Goal: Check status: Check status

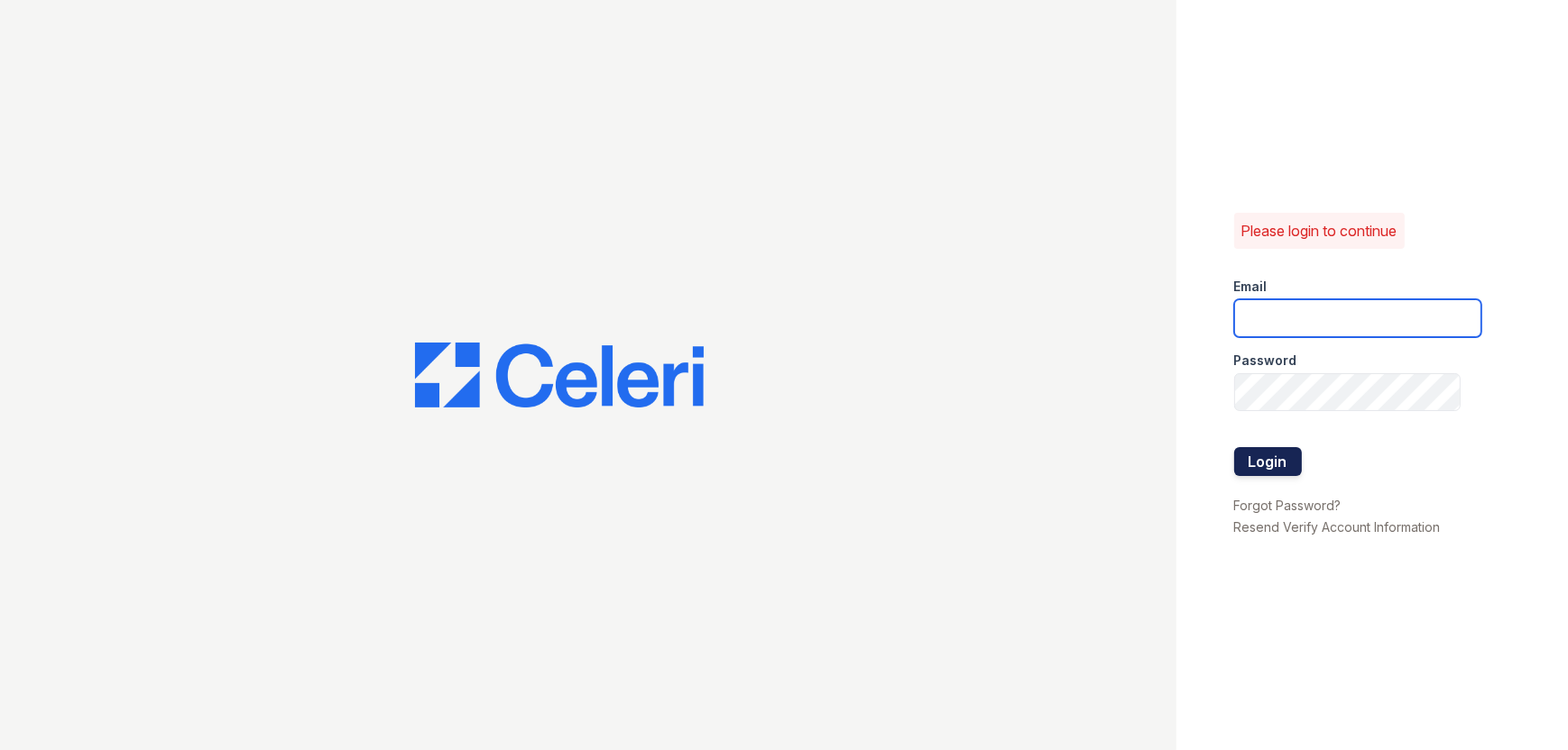
type input "llara@trinity-pm.com"
click at [1260, 461] on button "Login" at bounding box center [1267, 461] width 67 height 28
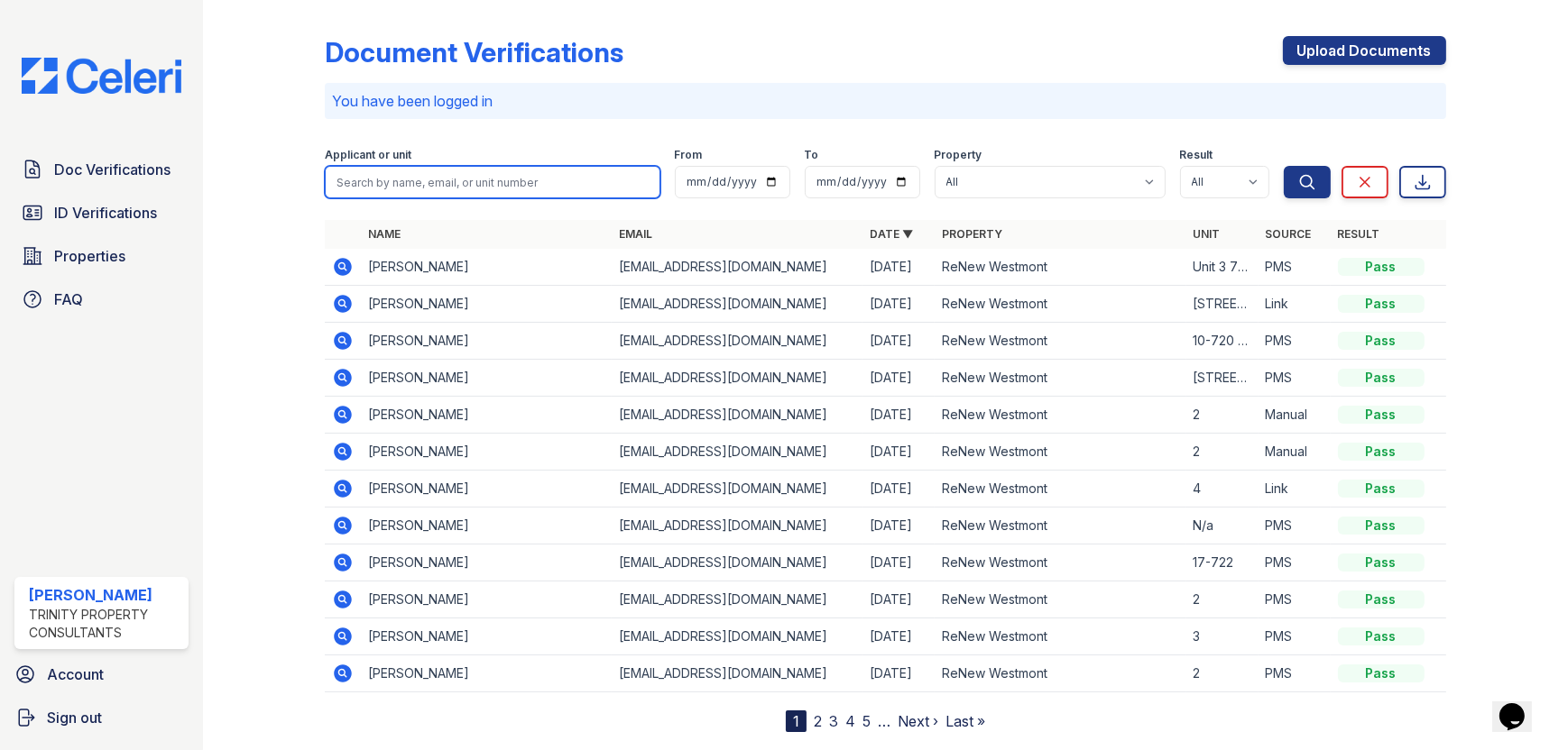
click at [551, 192] on input "search" at bounding box center [492, 182] width 334 height 32
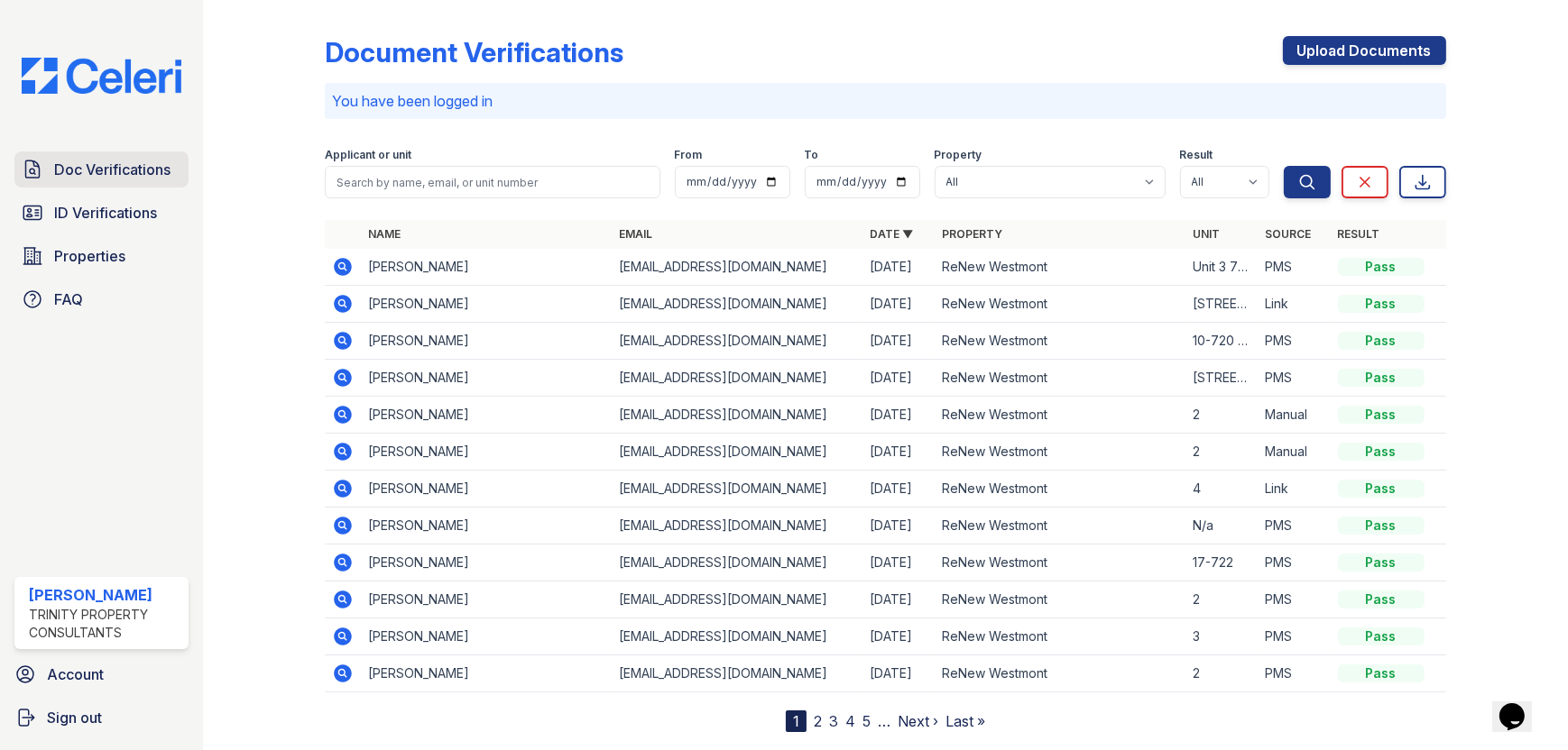
click at [141, 154] on link "Doc Verifications" at bounding box center [101, 170] width 174 height 36
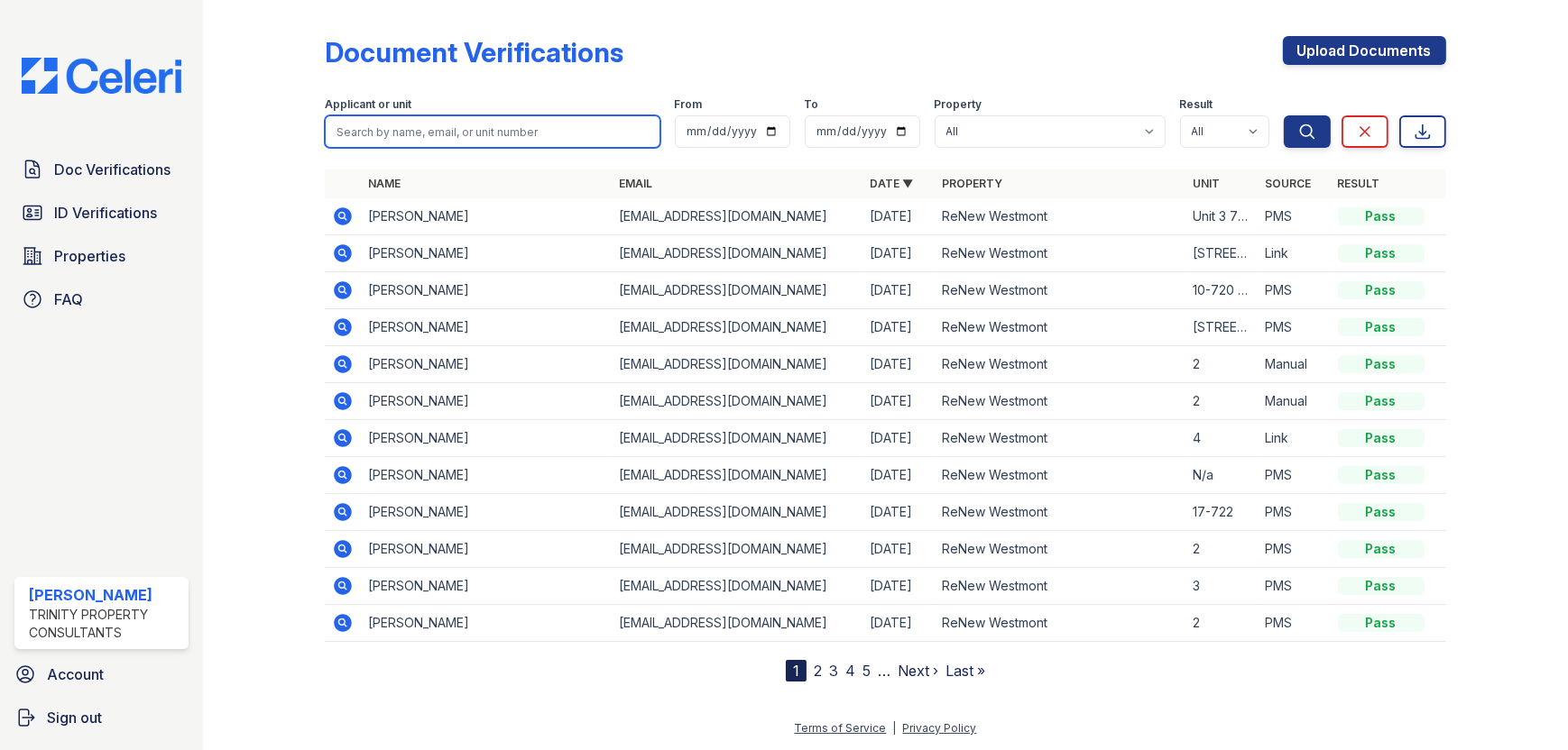
click at [521, 134] on input "search" at bounding box center [492, 132] width 334 height 32
click at [586, 130] on input "search" at bounding box center [492, 132] width 334 height 32
click at [129, 178] on span "Doc Verifications" at bounding box center [112, 169] width 117 height 22
click at [464, 135] on input "search" at bounding box center [492, 132] width 334 height 32
click at [140, 204] on span "ID Verifications" at bounding box center [105, 213] width 103 height 22
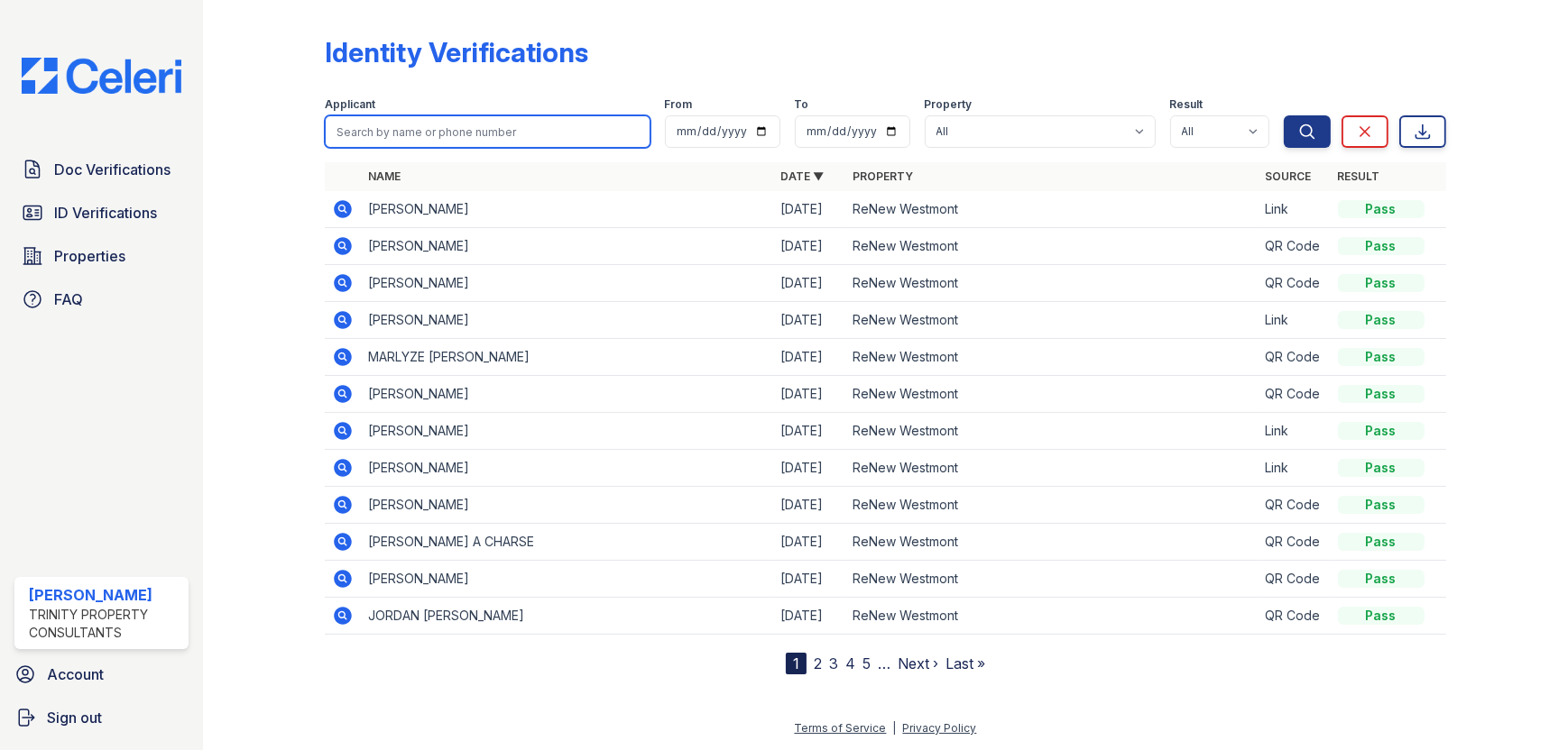
click at [505, 135] on input "search" at bounding box center [487, 132] width 325 height 32
click at [270, 146] on div at bounding box center [278, 341] width 94 height 667
click at [284, 161] on div at bounding box center [278, 341] width 94 height 667
click at [349, 204] on icon at bounding box center [343, 209] width 18 height 18
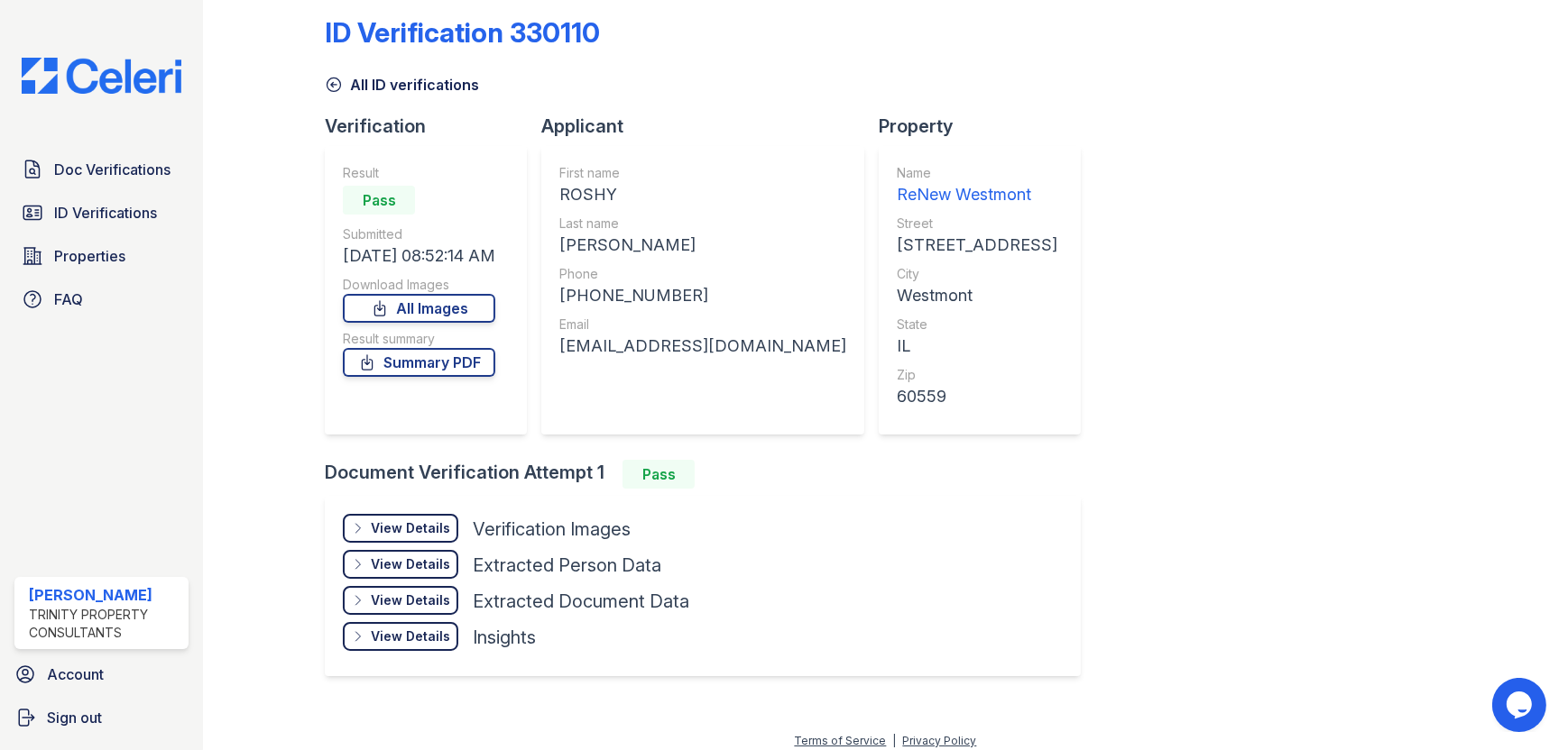
scroll to position [30, 0]
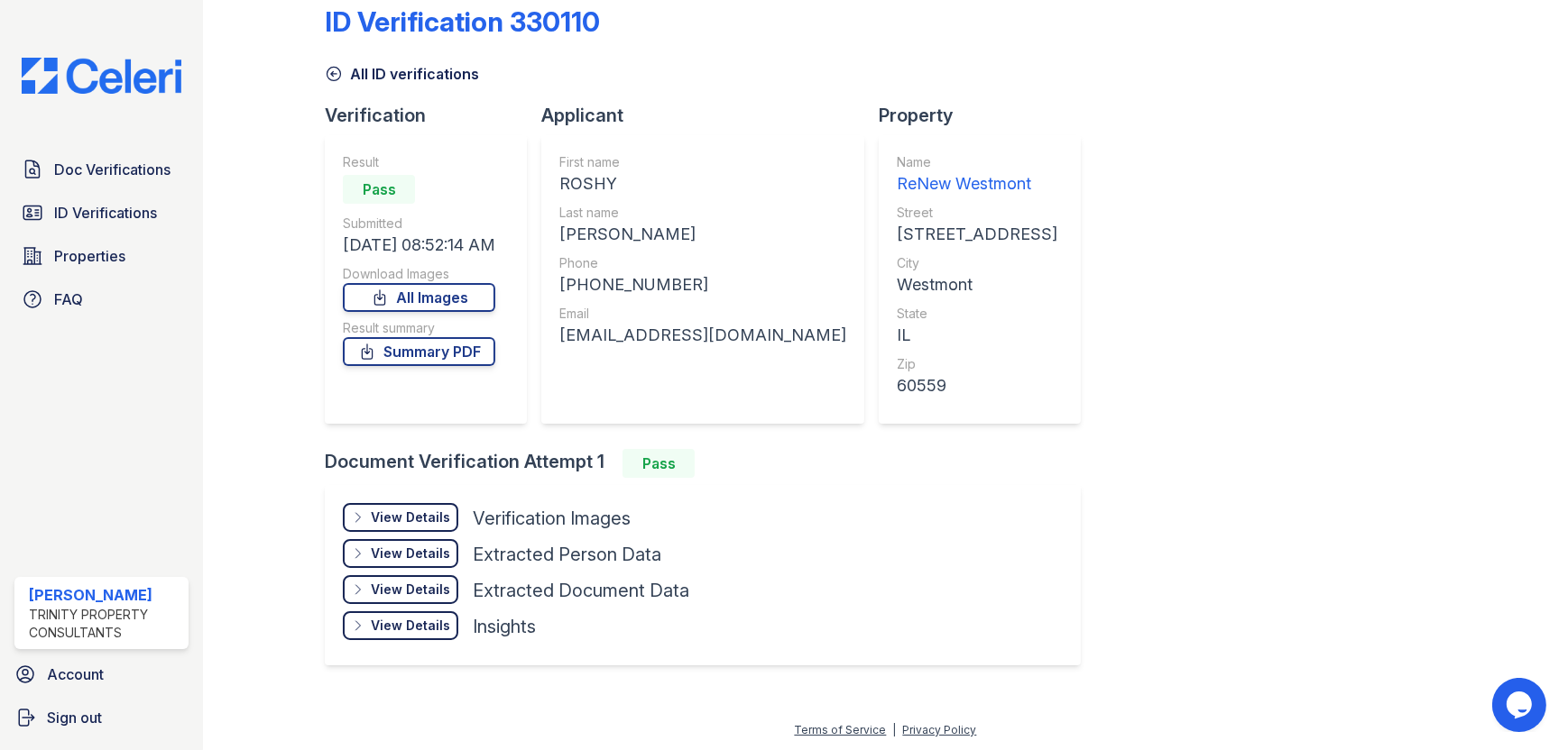
click at [438, 519] on div "View Details" at bounding box center [410, 517] width 80 height 18
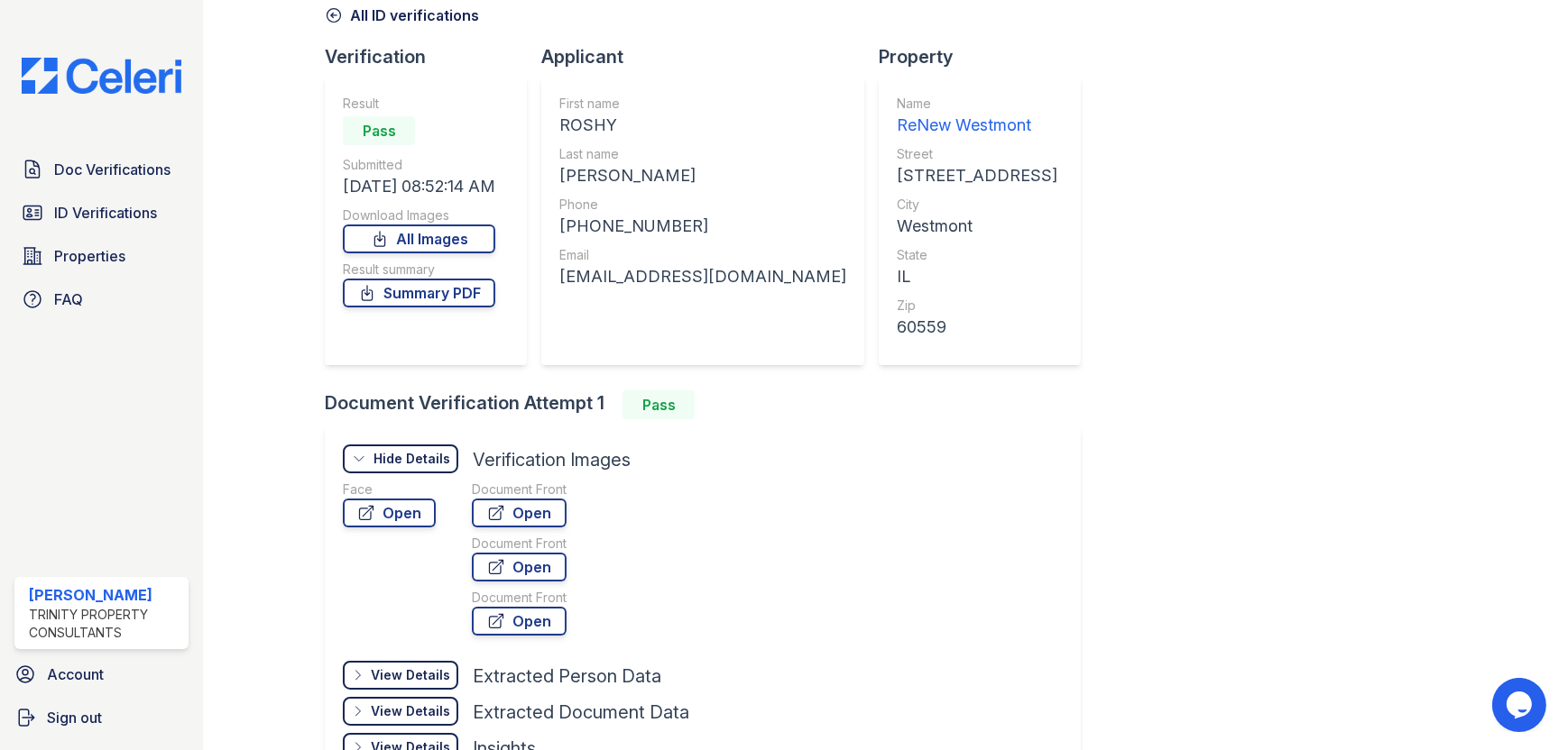
scroll to position [211, 0]
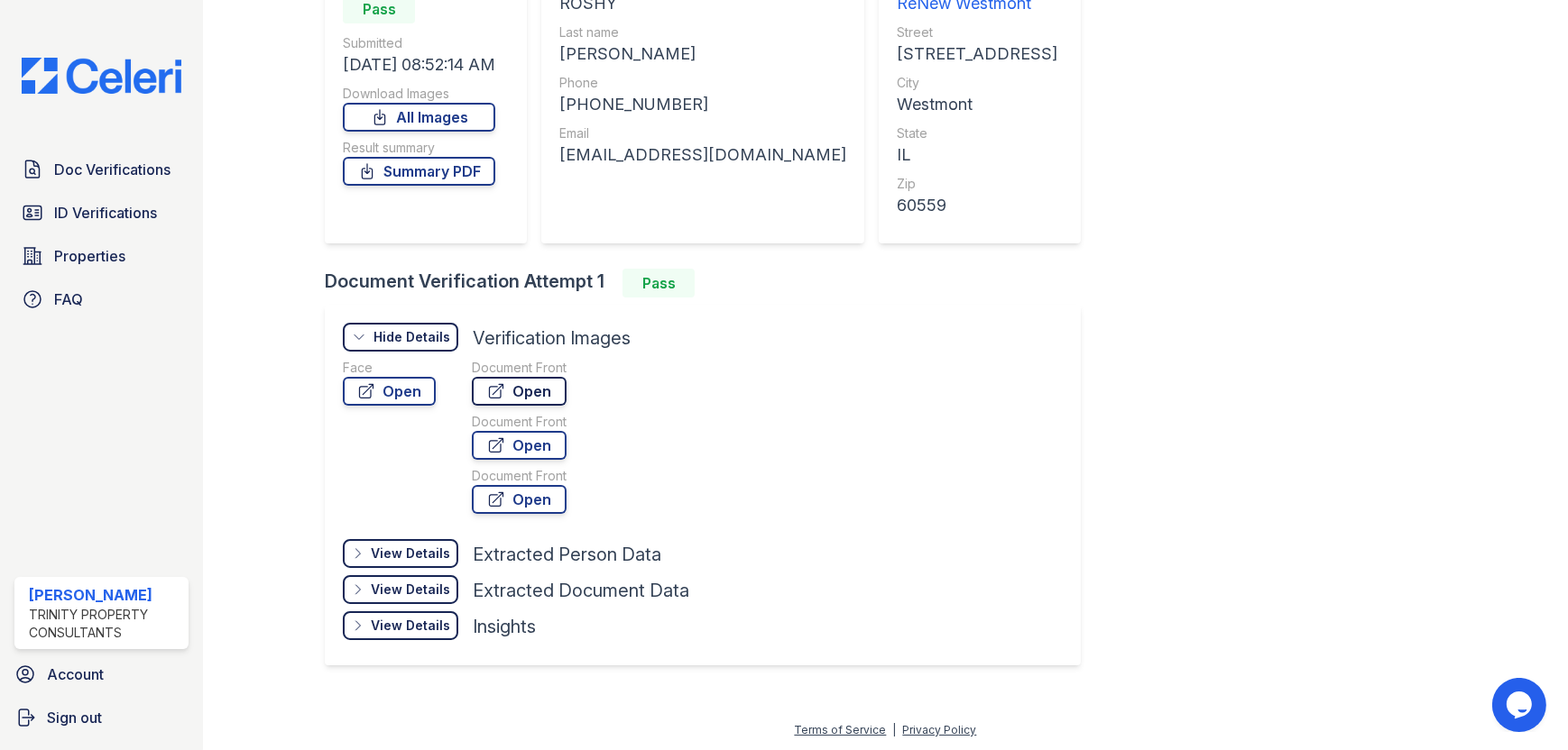
click at [511, 389] on link "Open" at bounding box center [520, 391] width 95 height 28
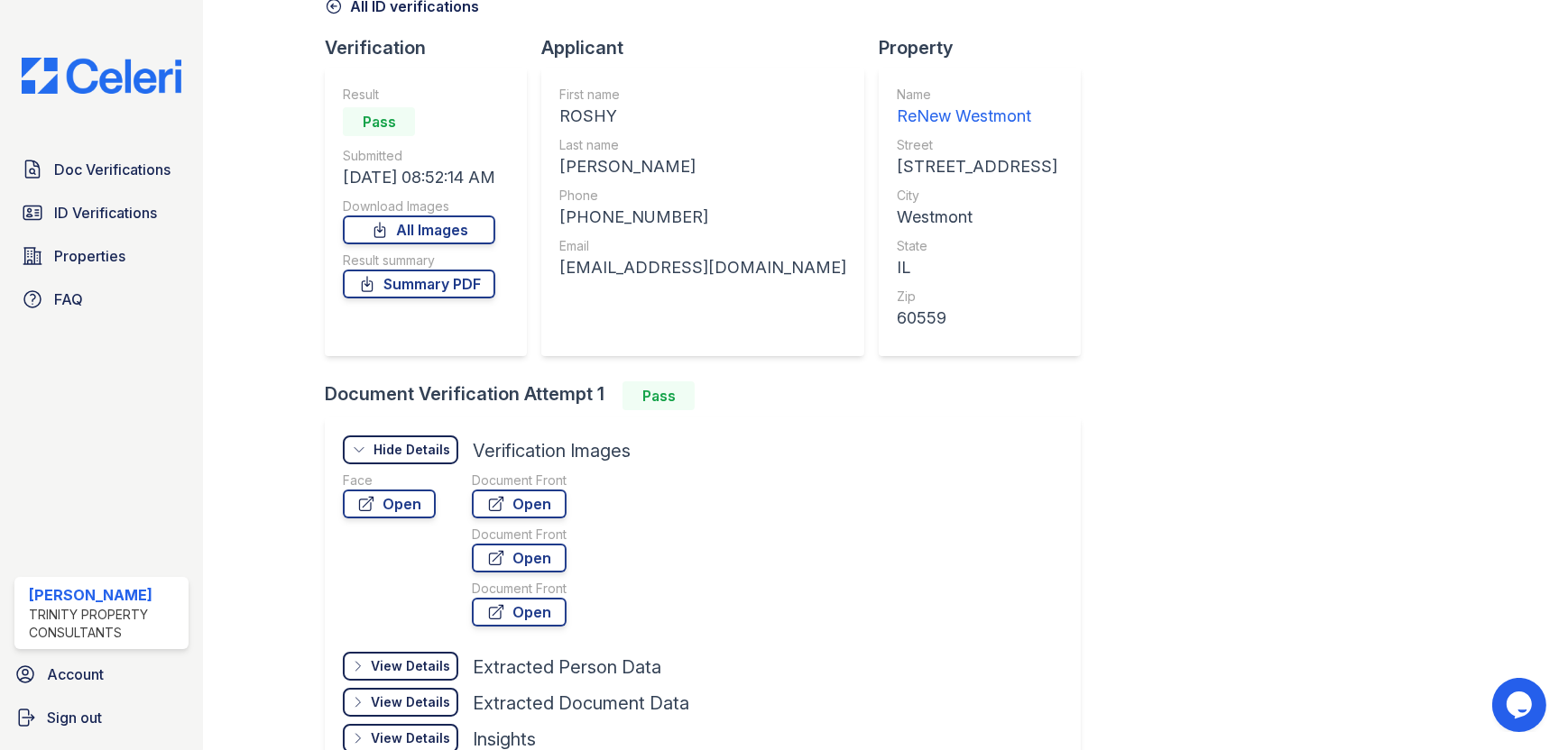
scroll to position [0, 0]
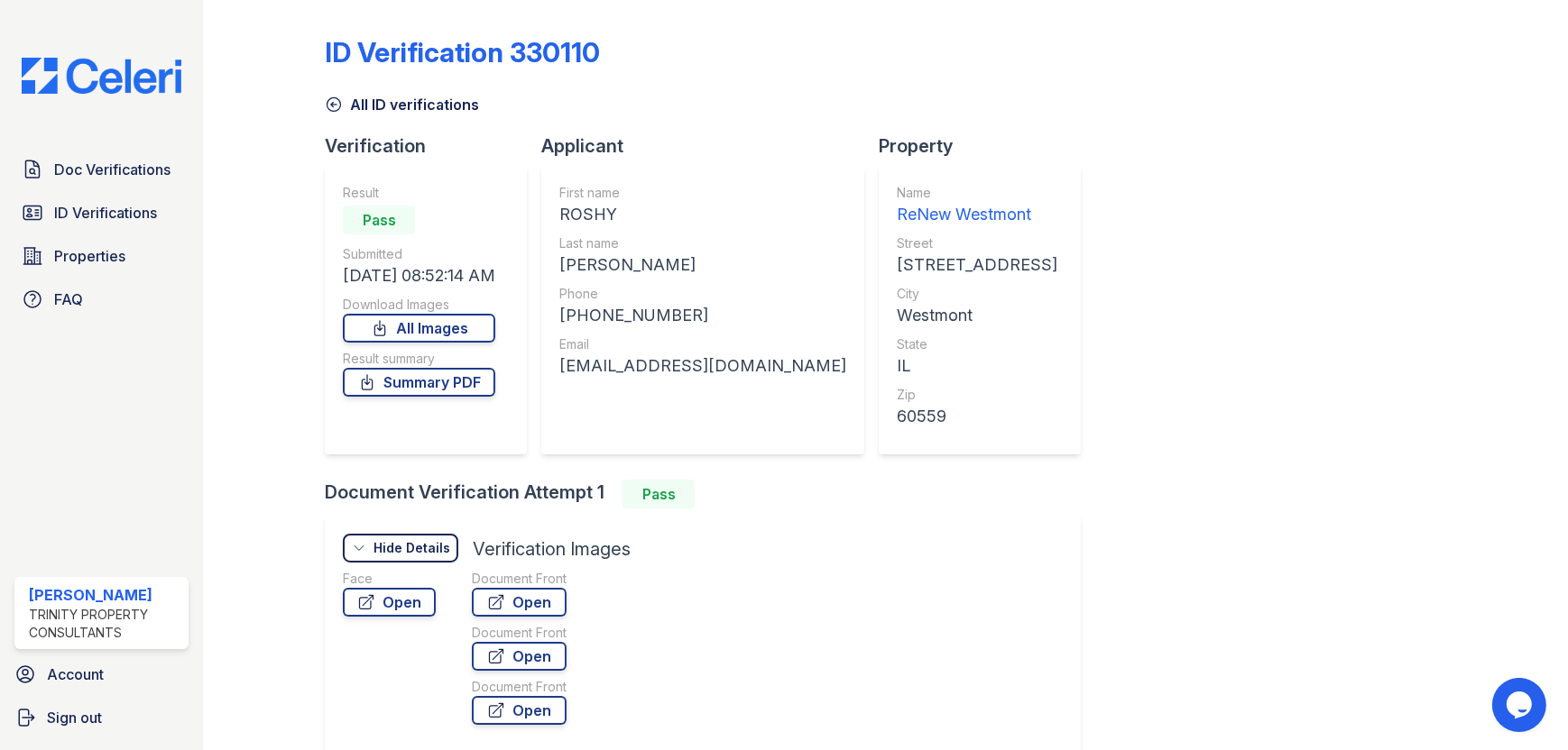
click at [338, 103] on icon at bounding box center [333, 104] width 18 height 18
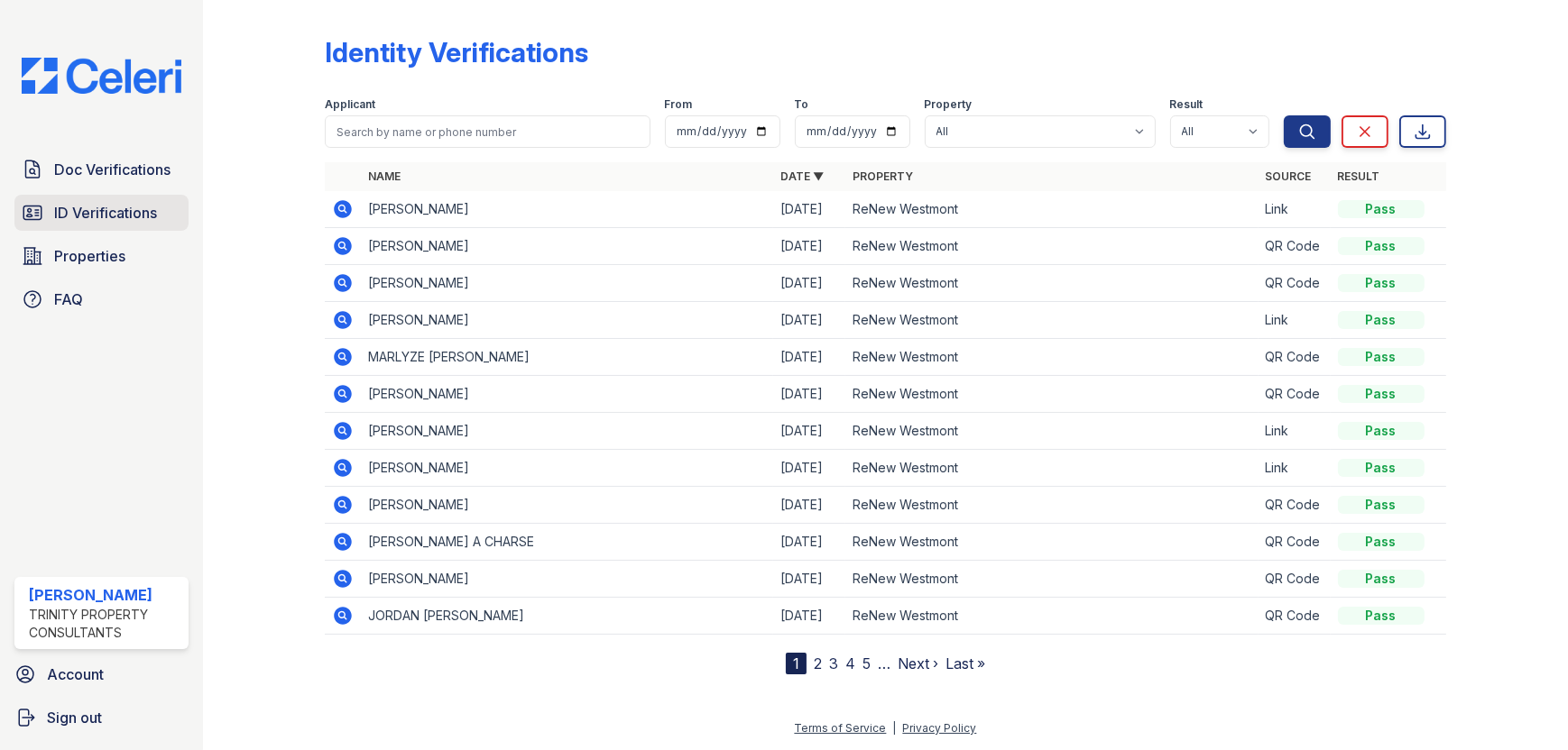
click at [123, 213] on span "ID Verifications" at bounding box center [105, 213] width 103 height 22
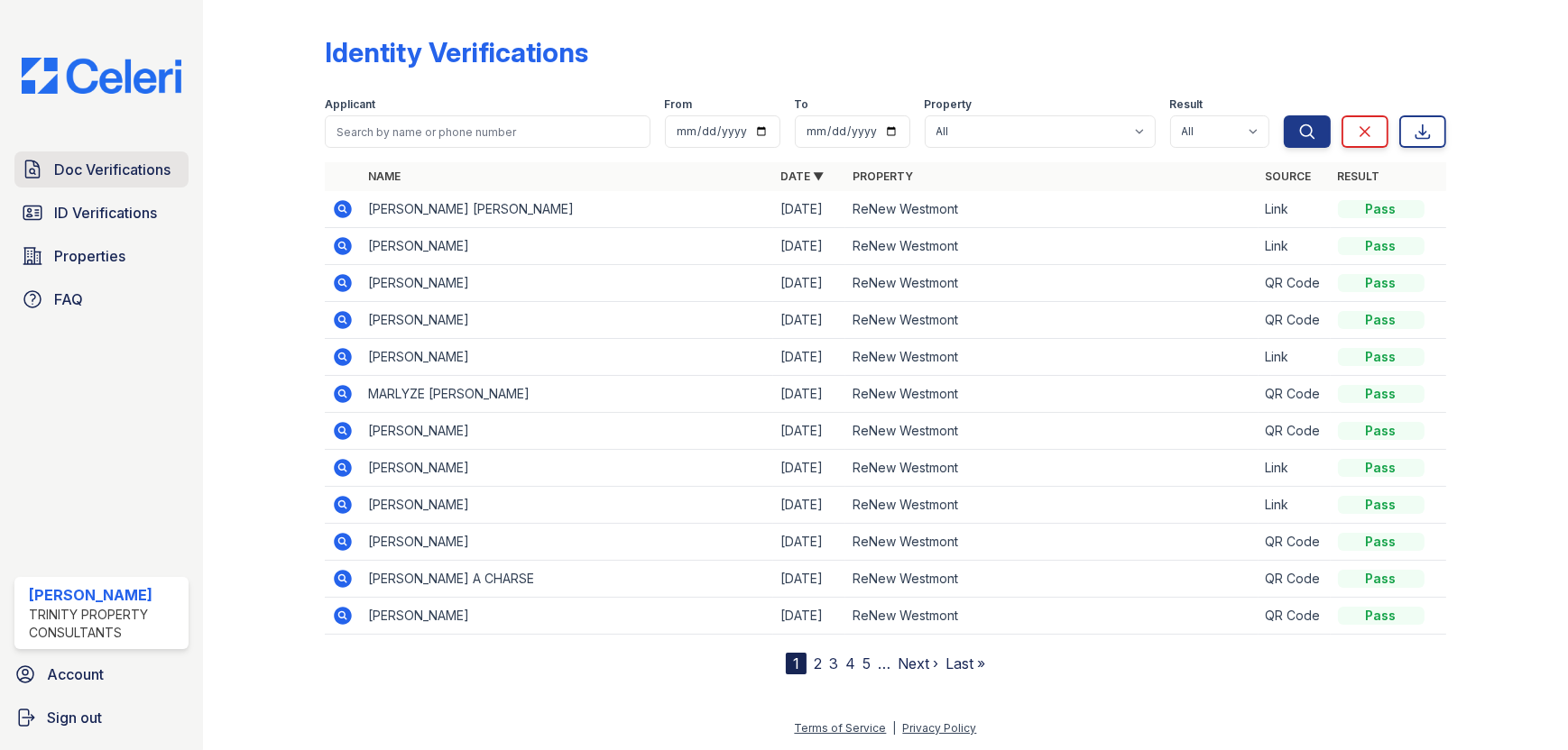
click at [150, 177] on span "Doc Verifications" at bounding box center [112, 169] width 117 height 22
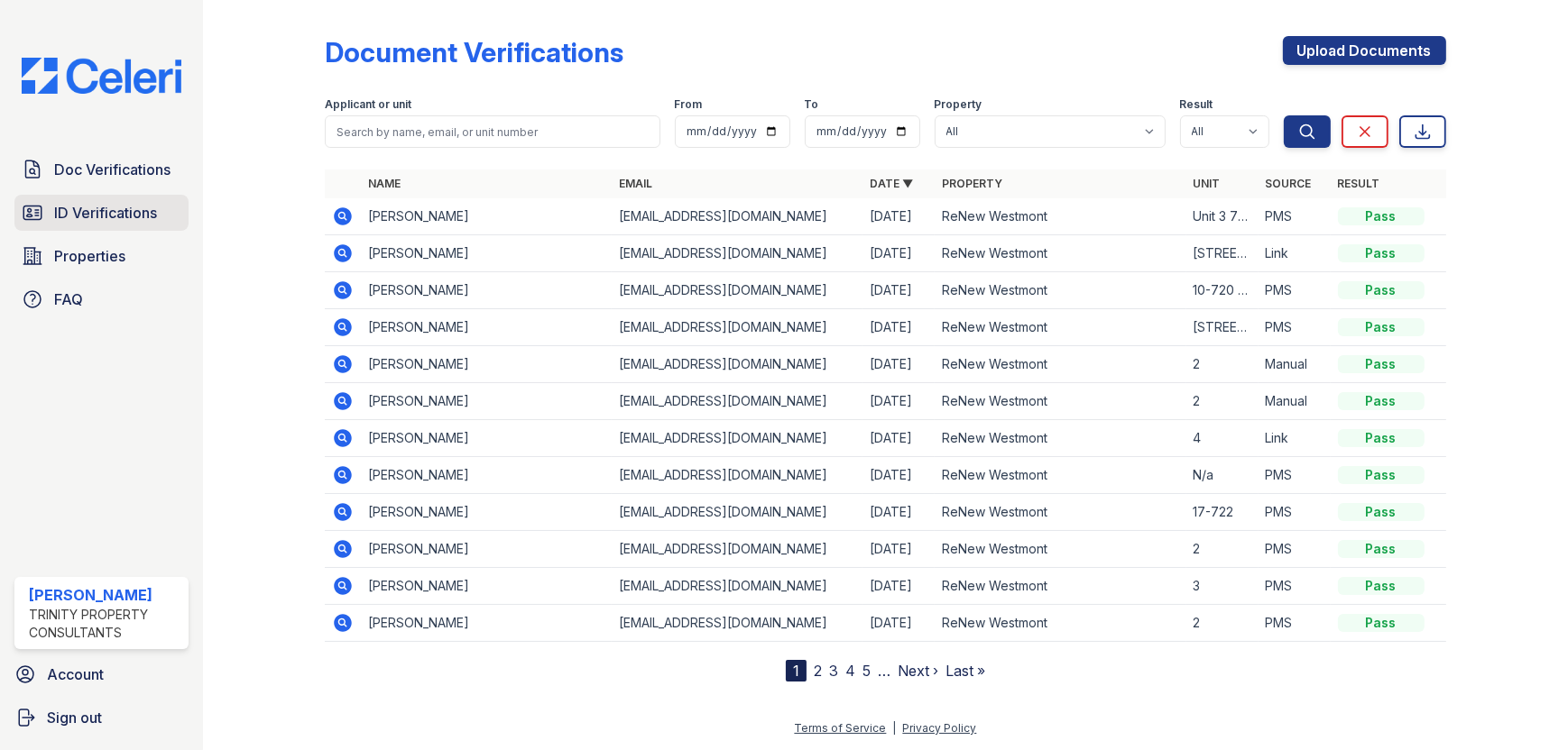
click at [145, 213] on span "ID Verifications" at bounding box center [105, 213] width 103 height 22
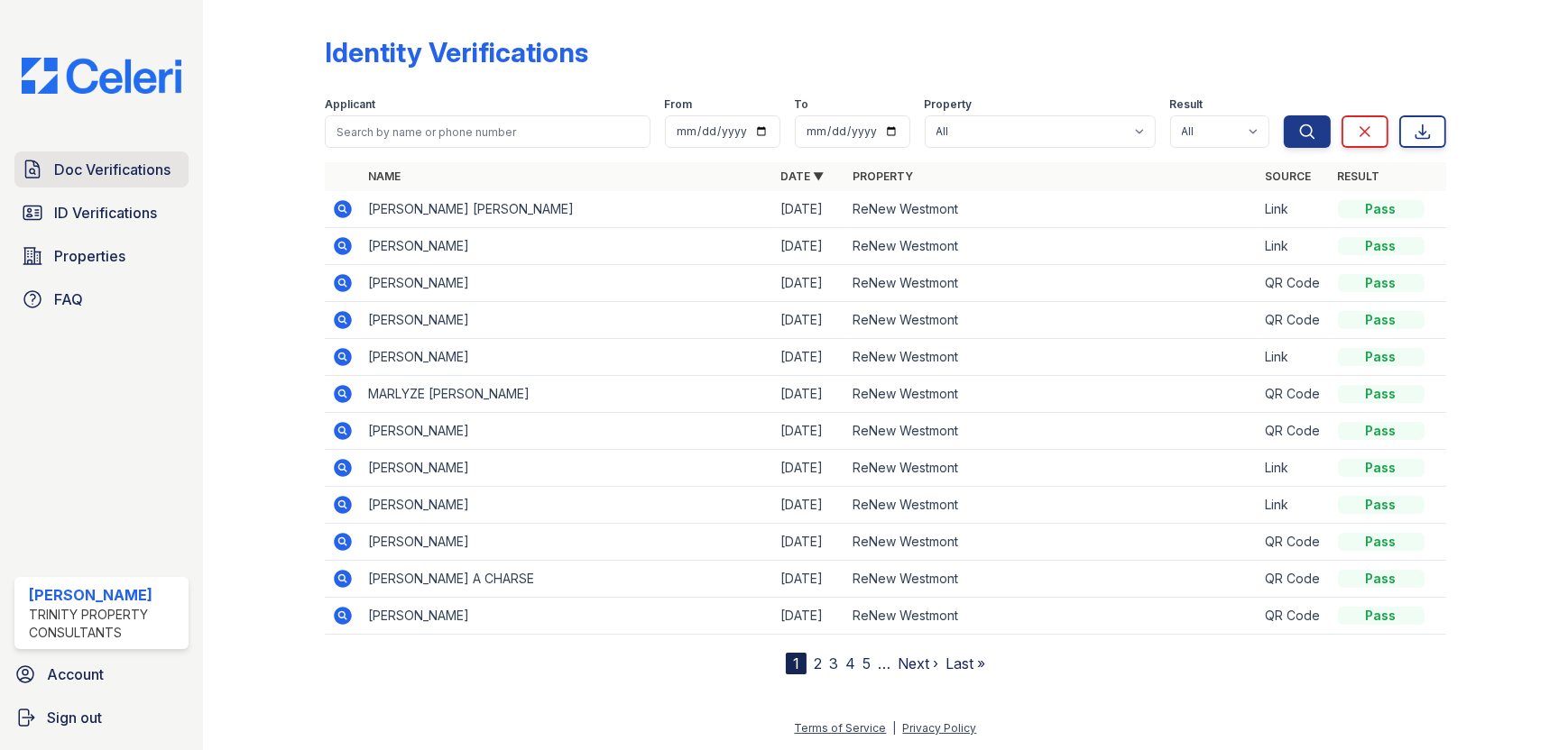
click at [89, 177] on span "Doc Verifications" at bounding box center [112, 169] width 117 height 22
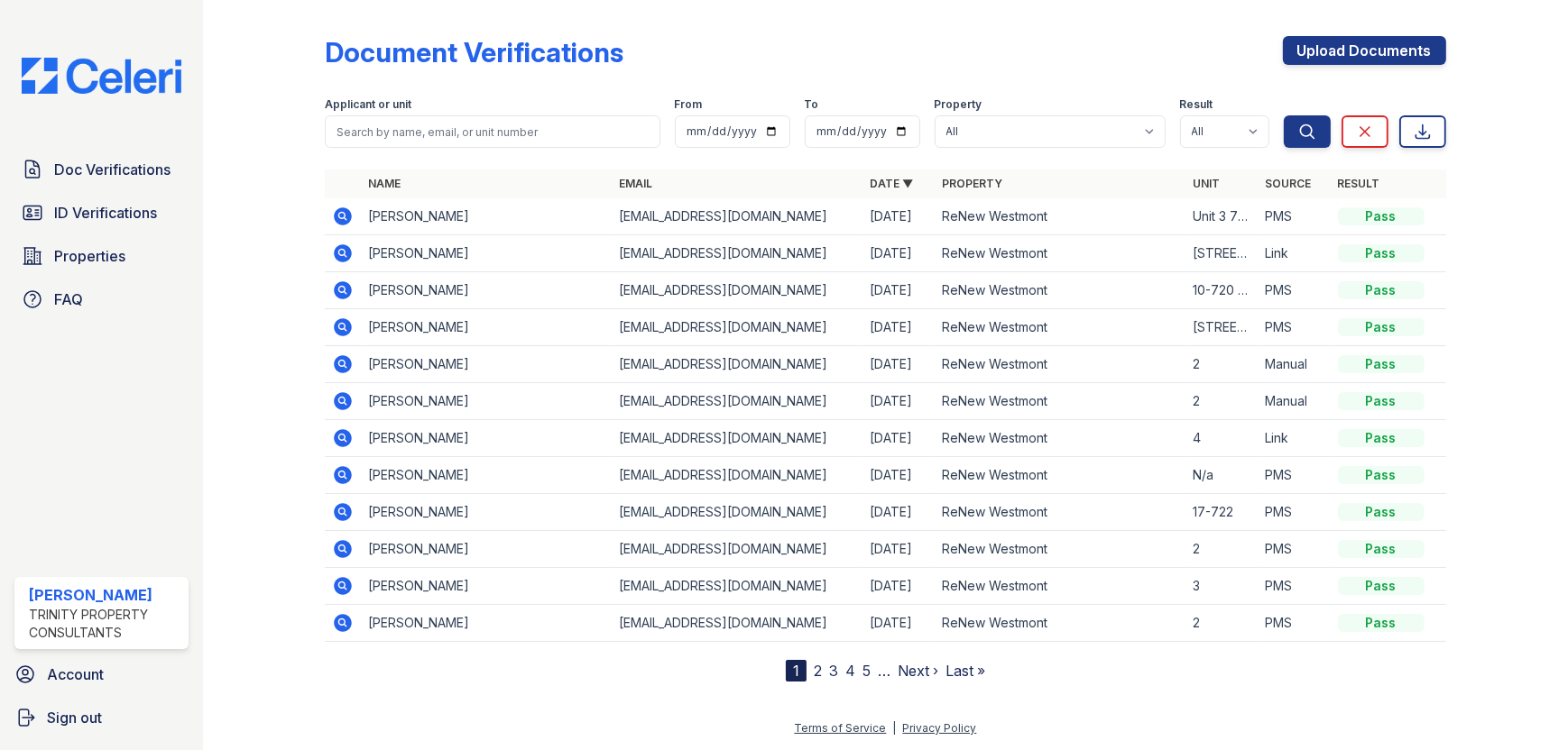
click at [94, 177] on span "Doc Verifications" at bounding box center [112, 169] width 117 height 22
click at [104, 160] on span "Doc Verifications" at bounding box center [112, 169] width 117 height 22
click at [131, 162] on span "Doc Verifications" at bounding box center [112, 169] width 117 height 22
click at [60, 183] on link "Doc Verifications" at bounding box center [101, 170] width 174 height 36
click at [153, 181] on link "Doc Verifications" at bounding box center [101, 170] width 174 height 36
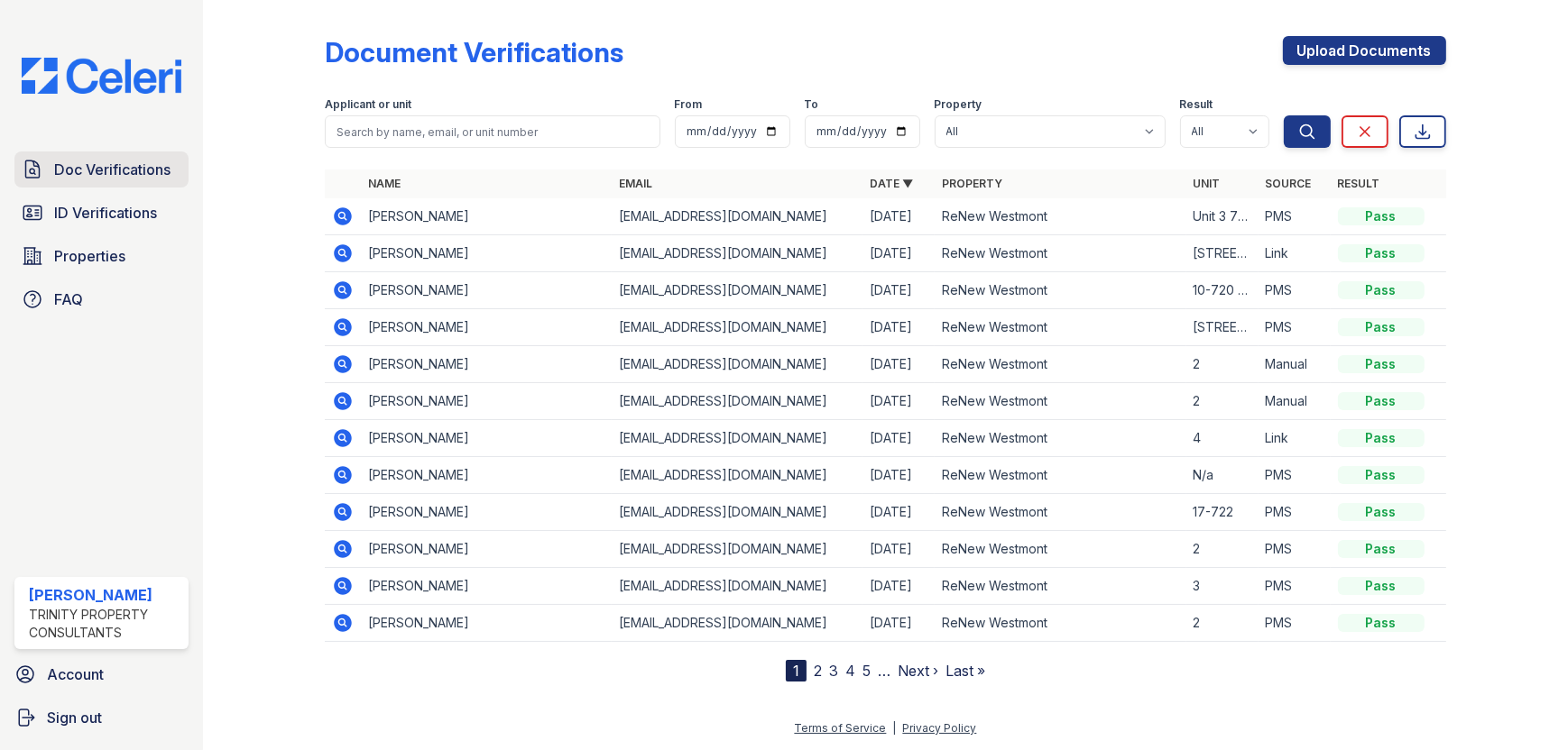
click at [38, 168] on icon at bounding box center [32, 169] width 22 height 22
click at [66, 177] on span "Doc Verifications" at bounding box center [112, 169] width 117 height 22
click at [128, 169] on span "Doc Verifications" at bounding box center [112, 169] width 117 height 22
click at [132, 173] on span "Doc Verifications" at bounding box center [112, 169] width 117 height 22
click at [138, 169] on span "Doc Verifications" at bounding box center [112, 169] width 117 height 22
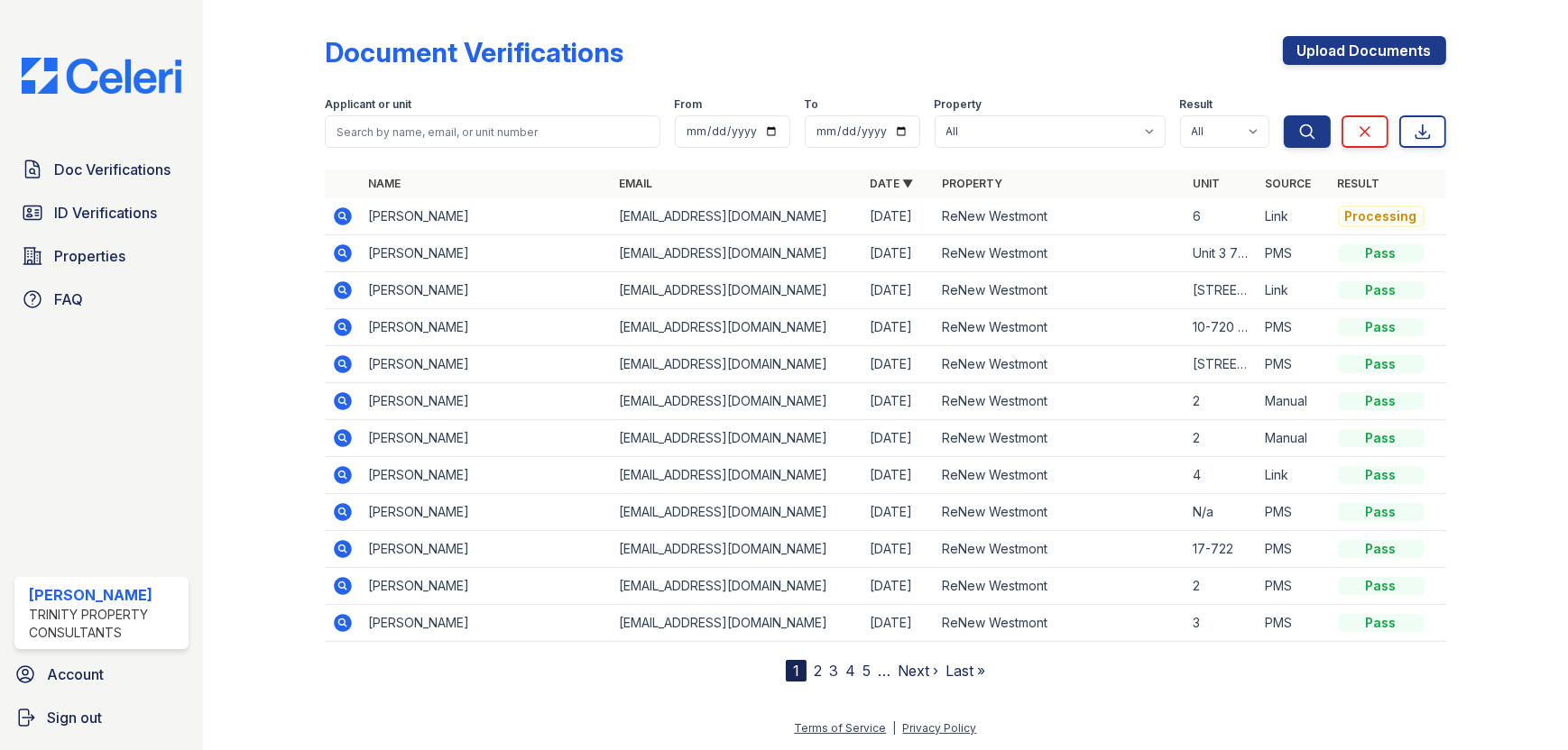
click at [342, 225] on icon at bounding box center [343, 216] width 18 height 18
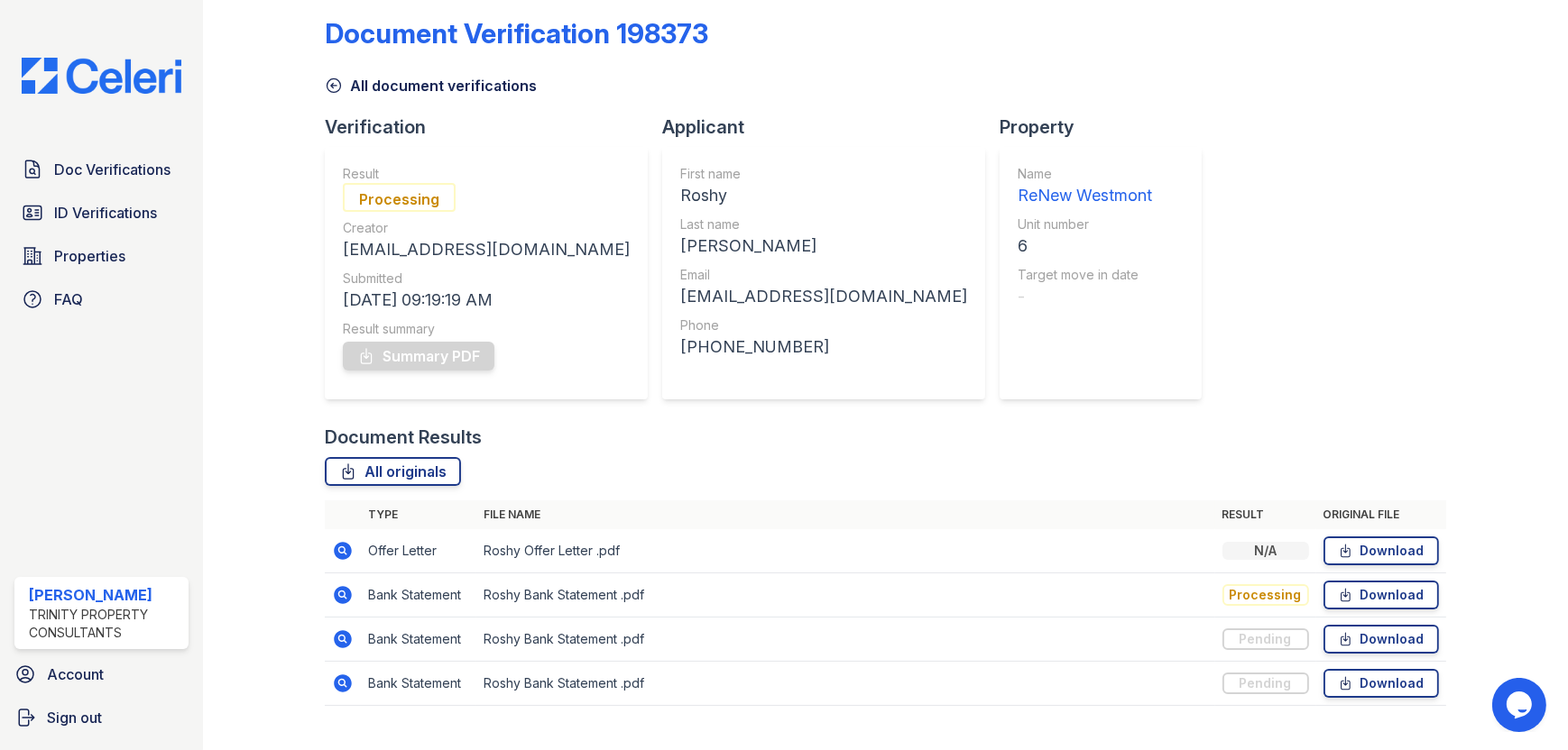
scroll to position [54, 0]
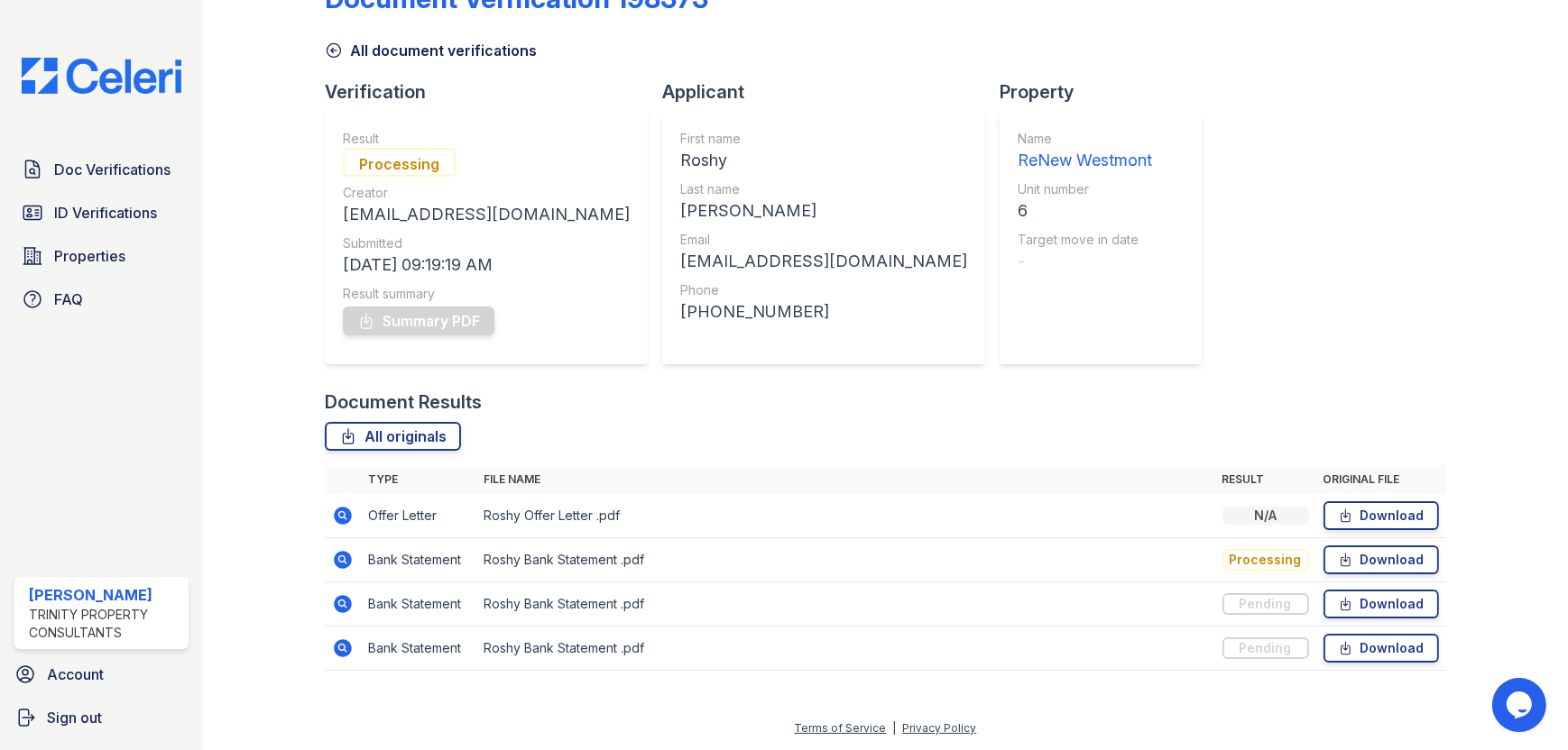
click at [331, 47] on icon at bounding box center [333, 50] width 18 height 18
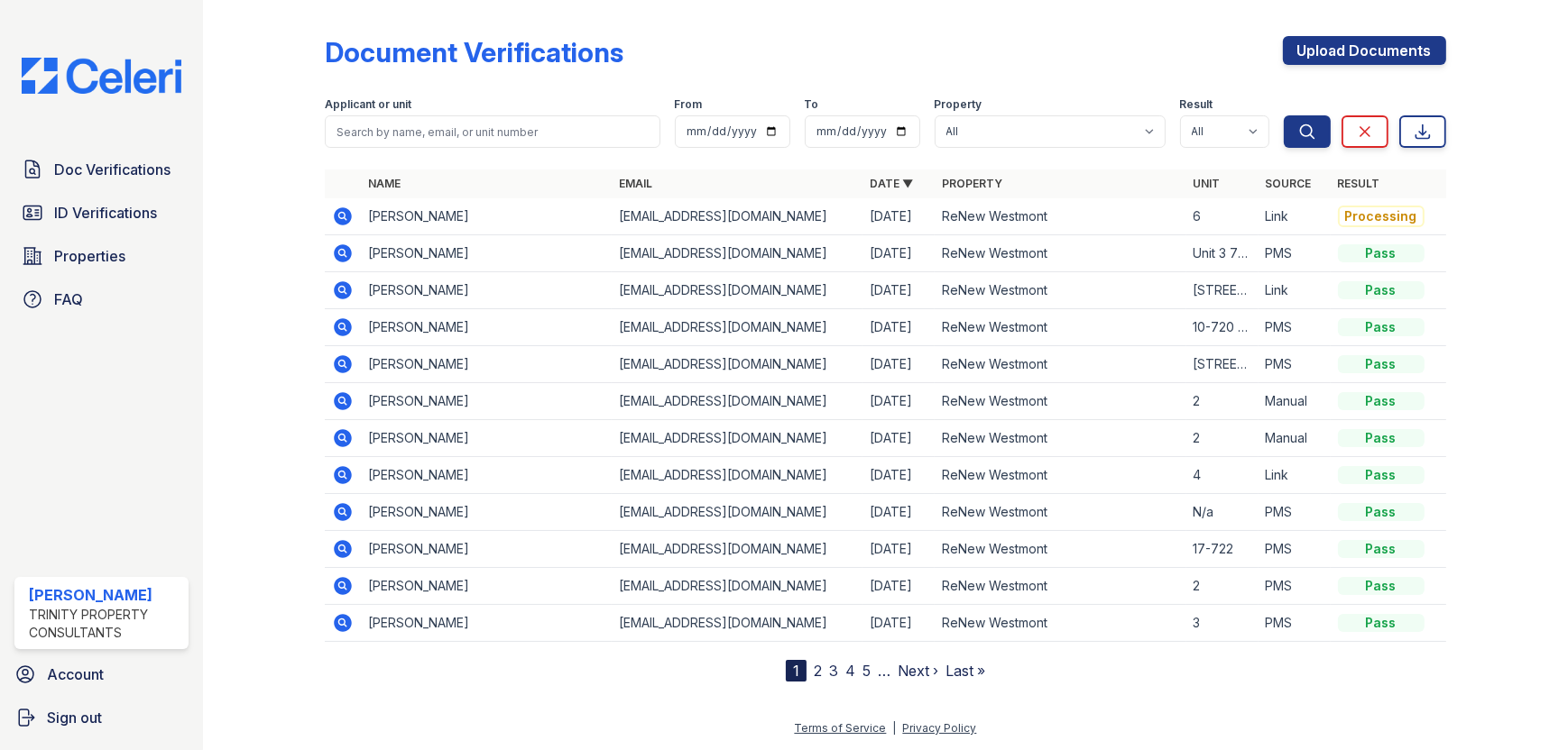
click at [340, 214] on icon at bounding box center [342, 215] width 5 height 5
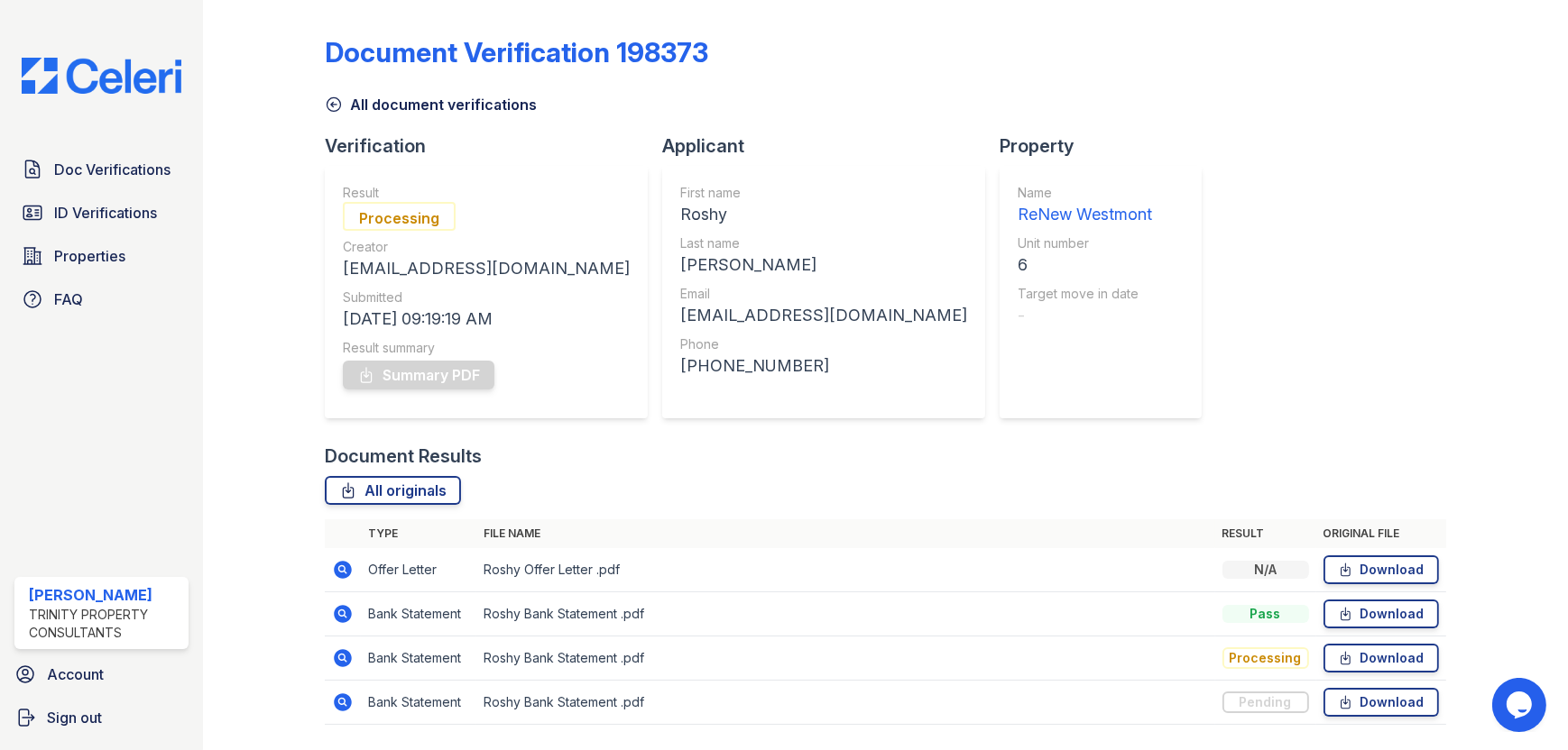
click at [339, 572] on icon at bounding box center [343, 570] width 18 height 18
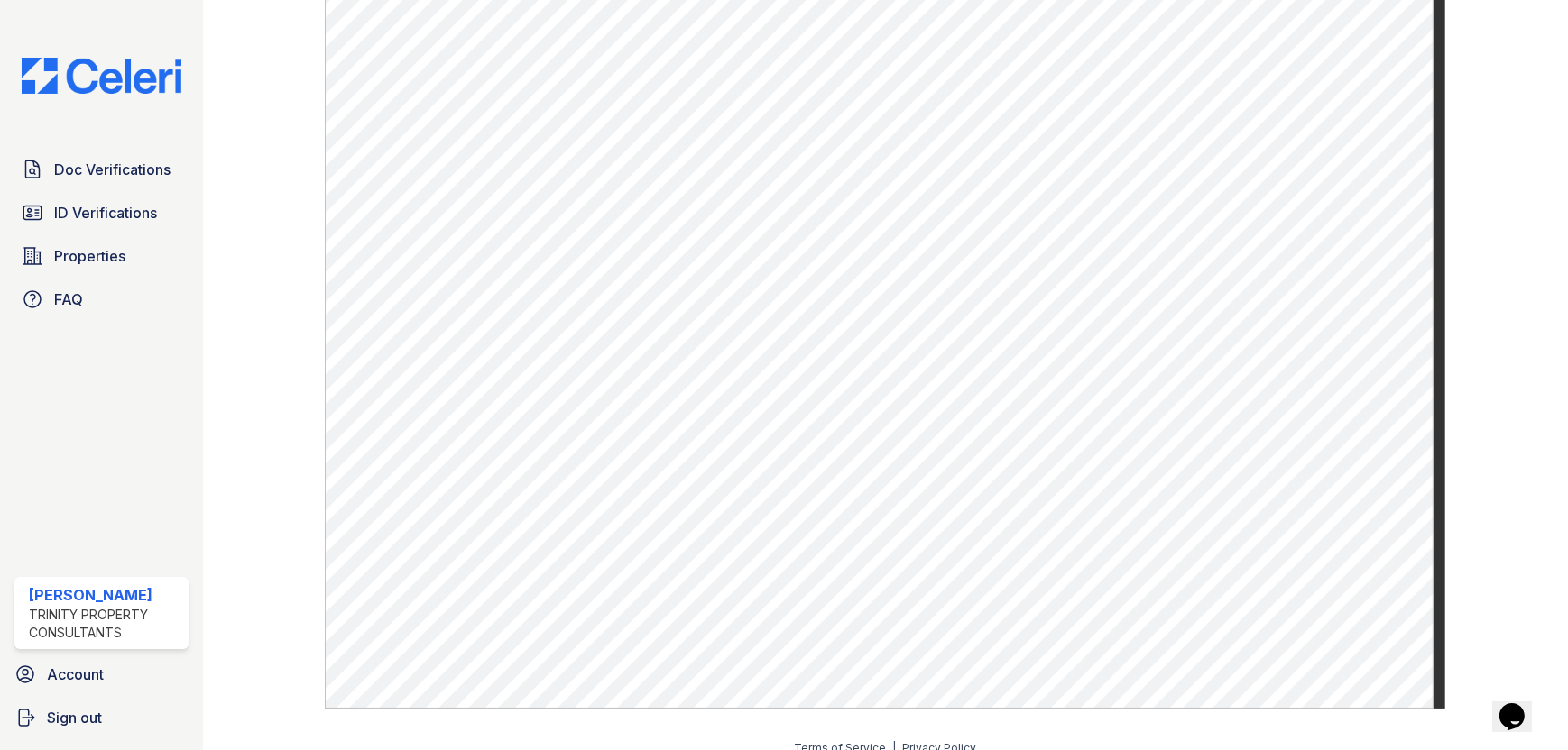
scroll to position [674, 0]
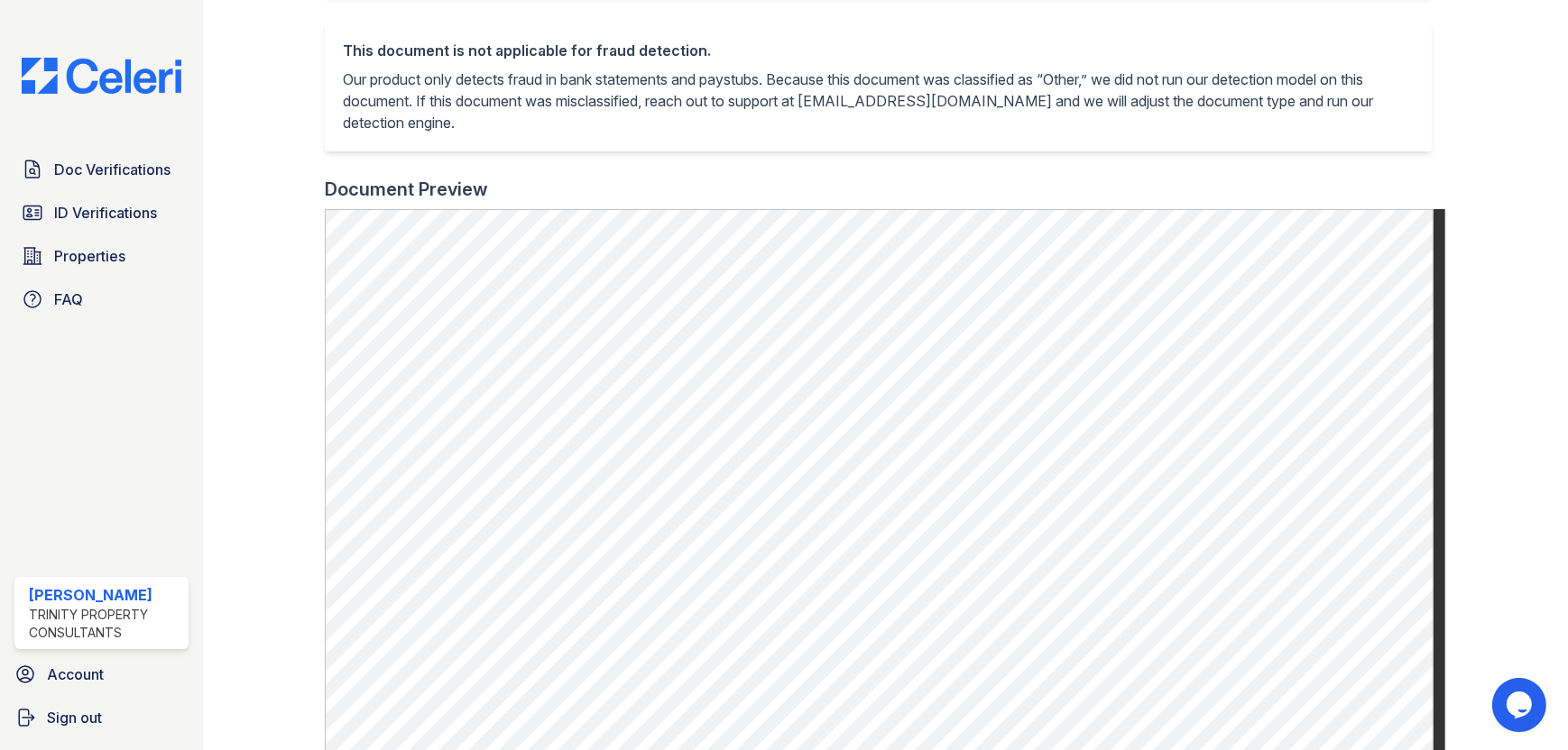
scroll to position [44, 0]
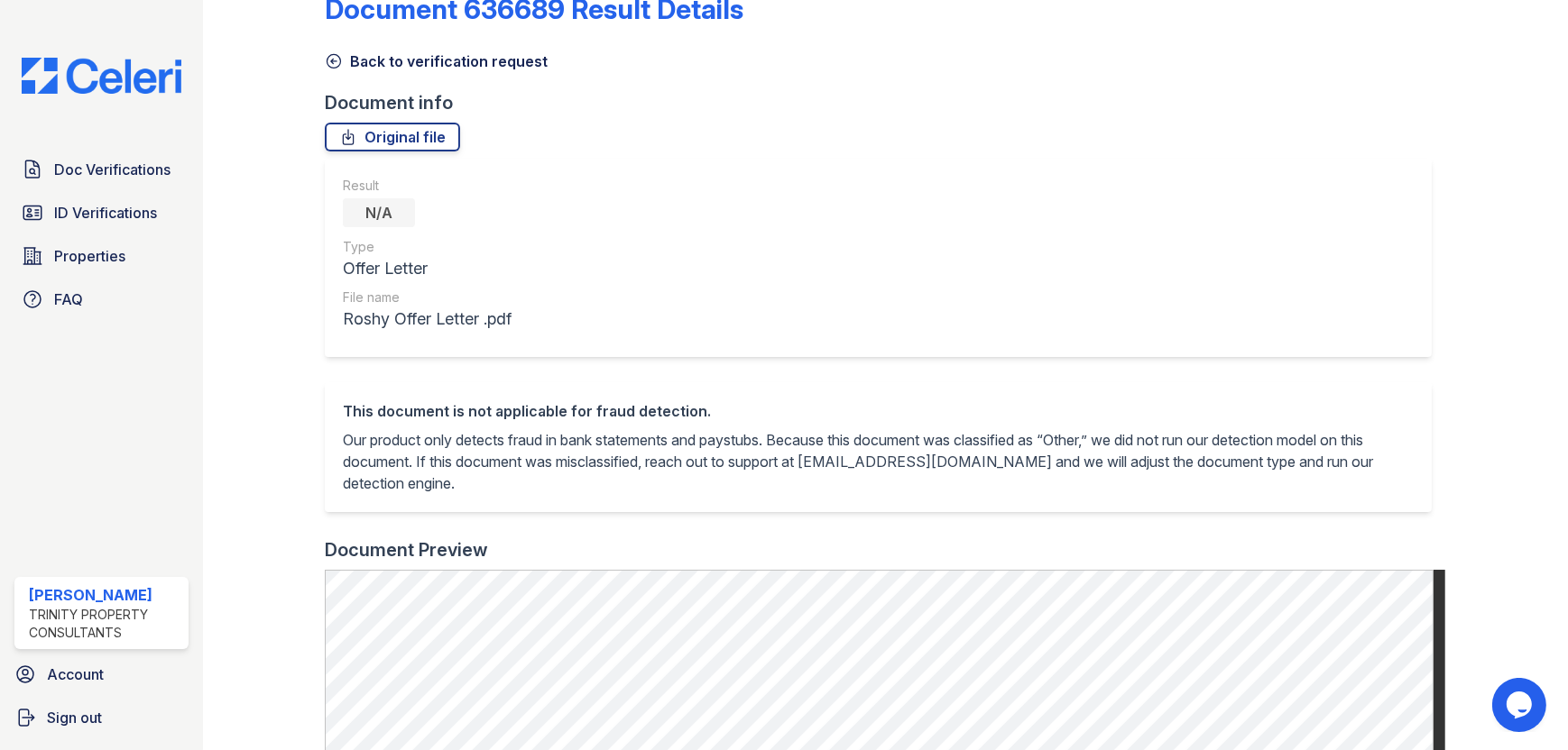
click at [332, 65] on icon at bounding box center [333, 61] width 18 height 18
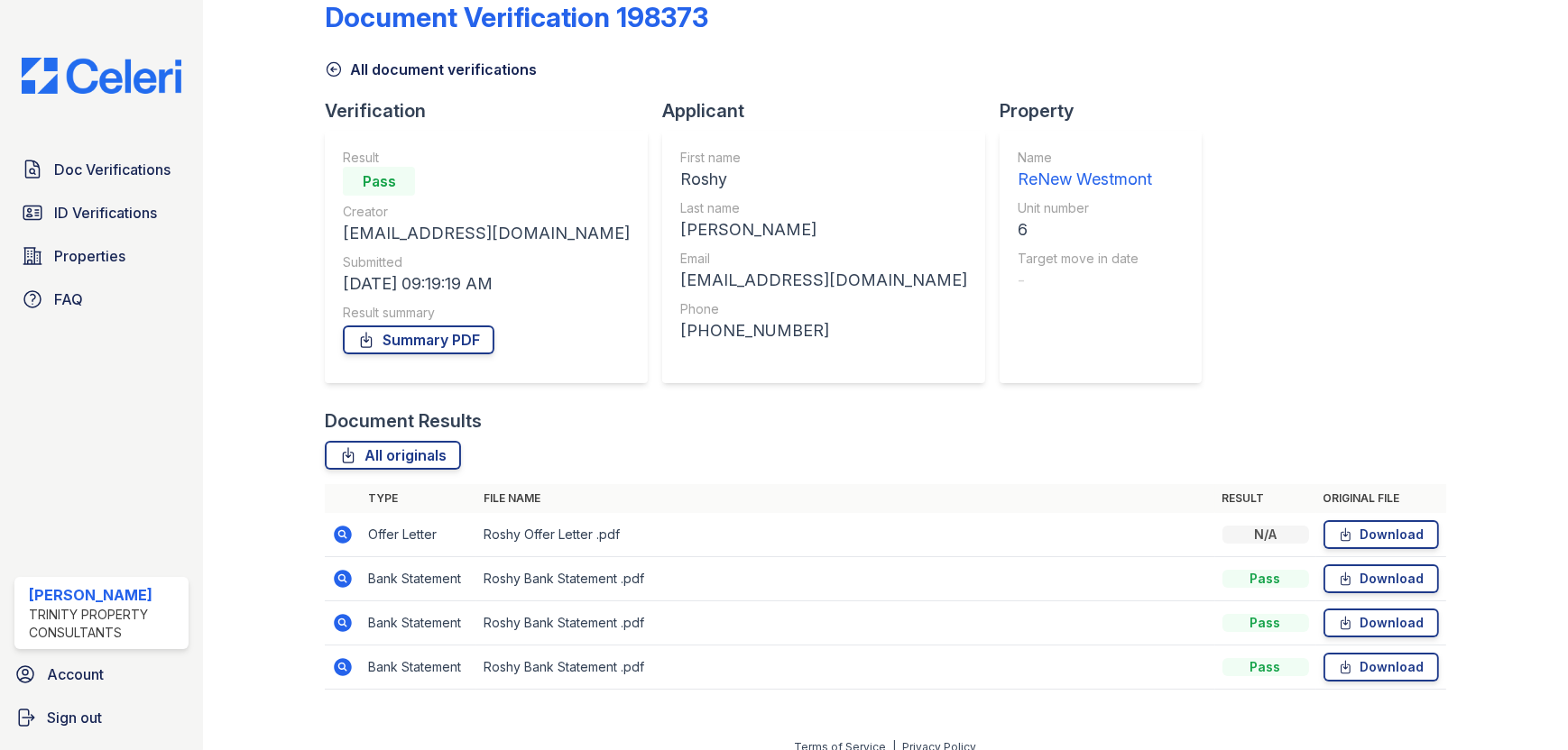
scroll to position [54, 0]
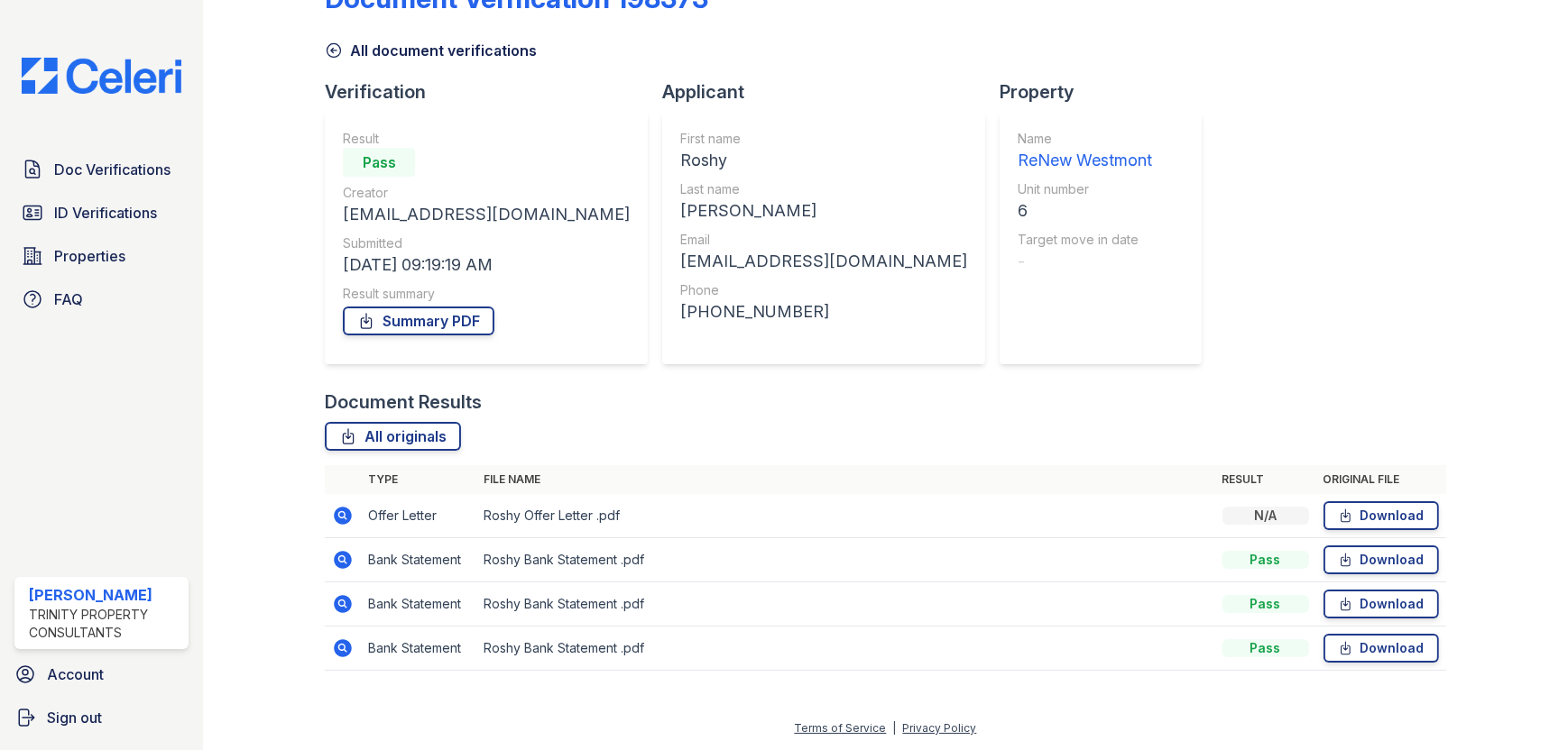
click at [332, 552] on icon at bounding box center [343, 559] width 22 height 22
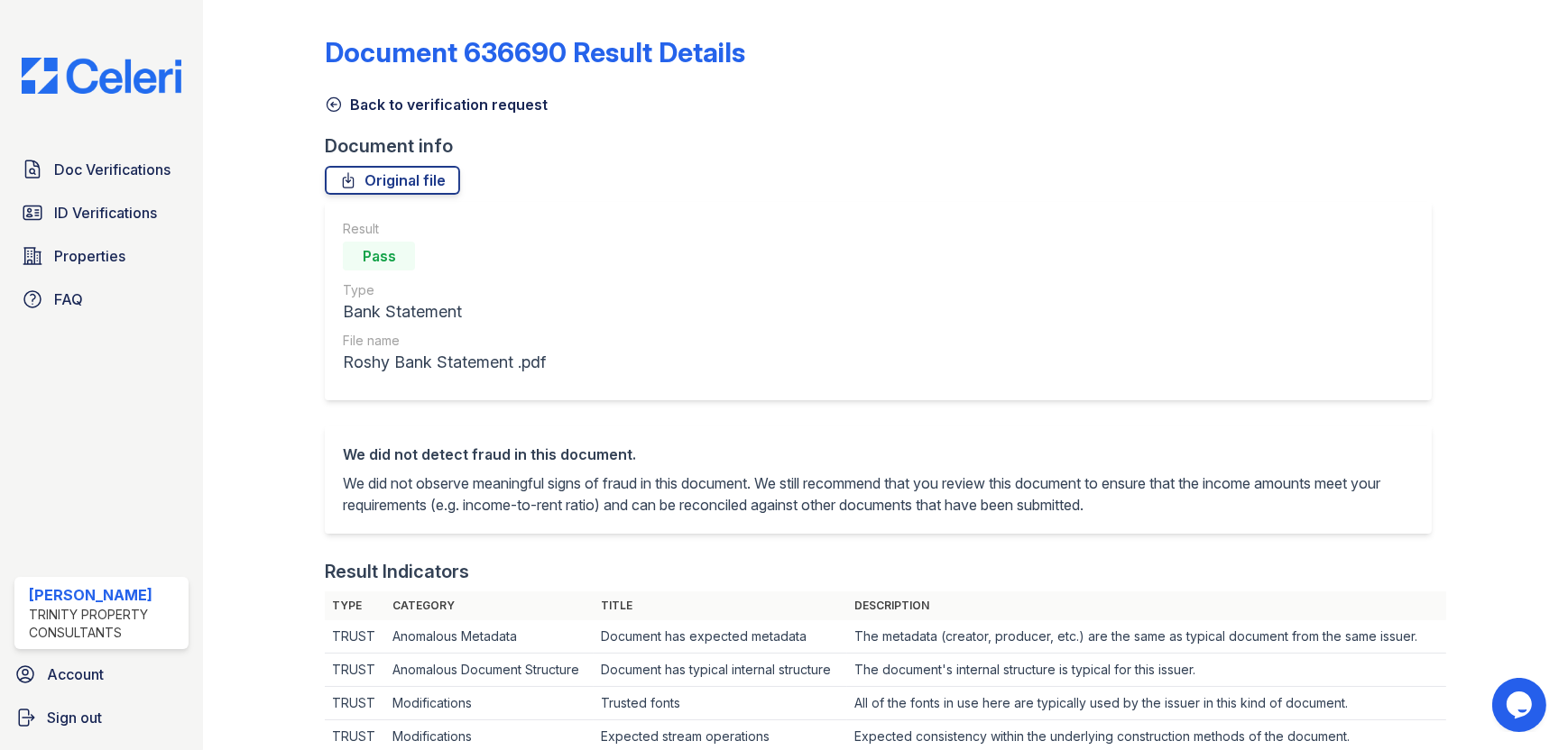
click at [337, 99] on icon at bounding box center [334, 105] width 13 height 13
